Goal: Task Accomplishment & Management: Use online tool/utility

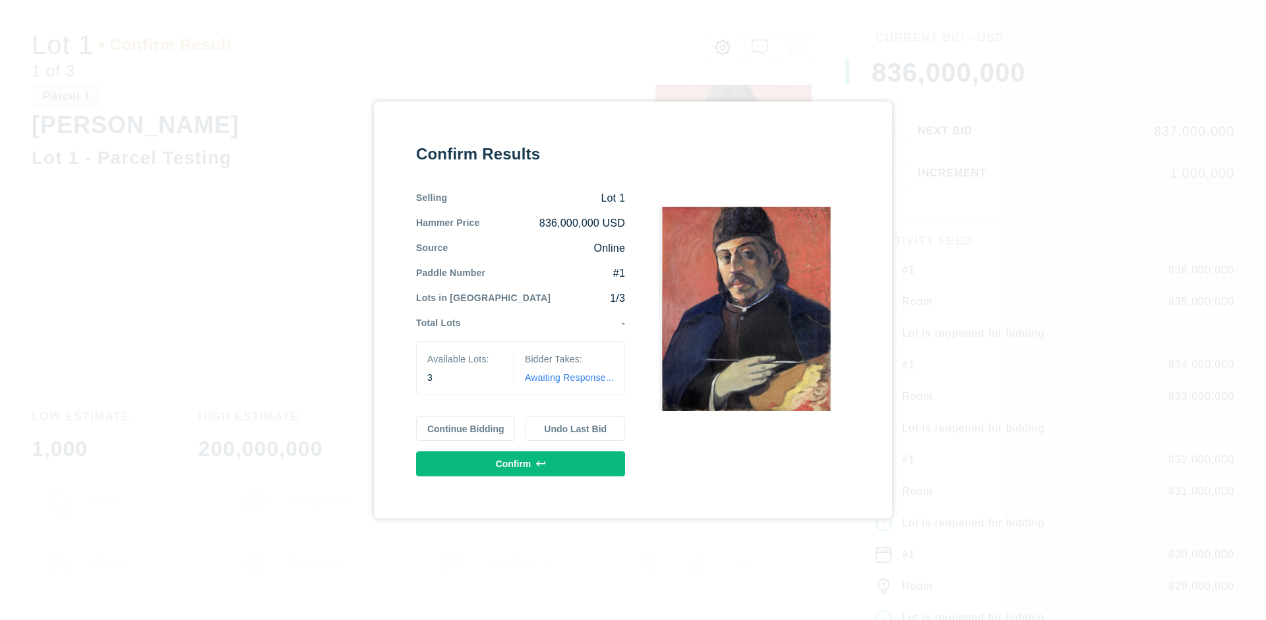
click at [466, 428] on button "Continue Bidding" at bounding box center [466, 429] width 100 height 25
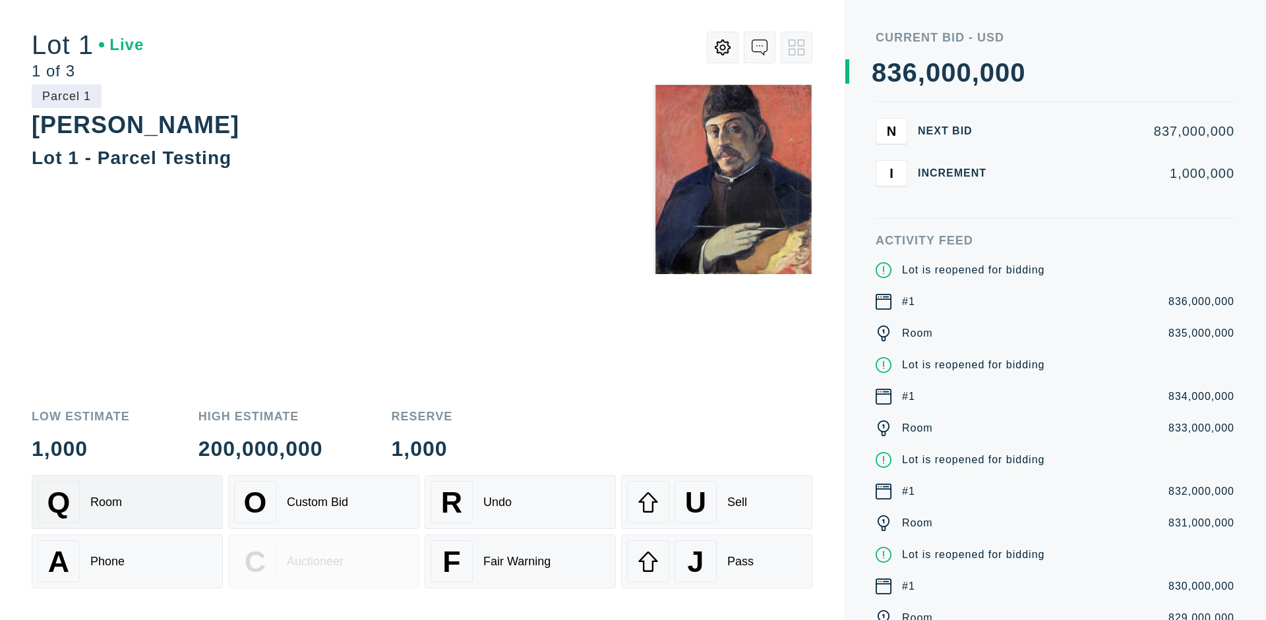
click at [127, 502] on div "Q Room" at bounding box center [127, 502] width 179 height 42
